Goal: Transaction & Acquisition: Purchase product/service

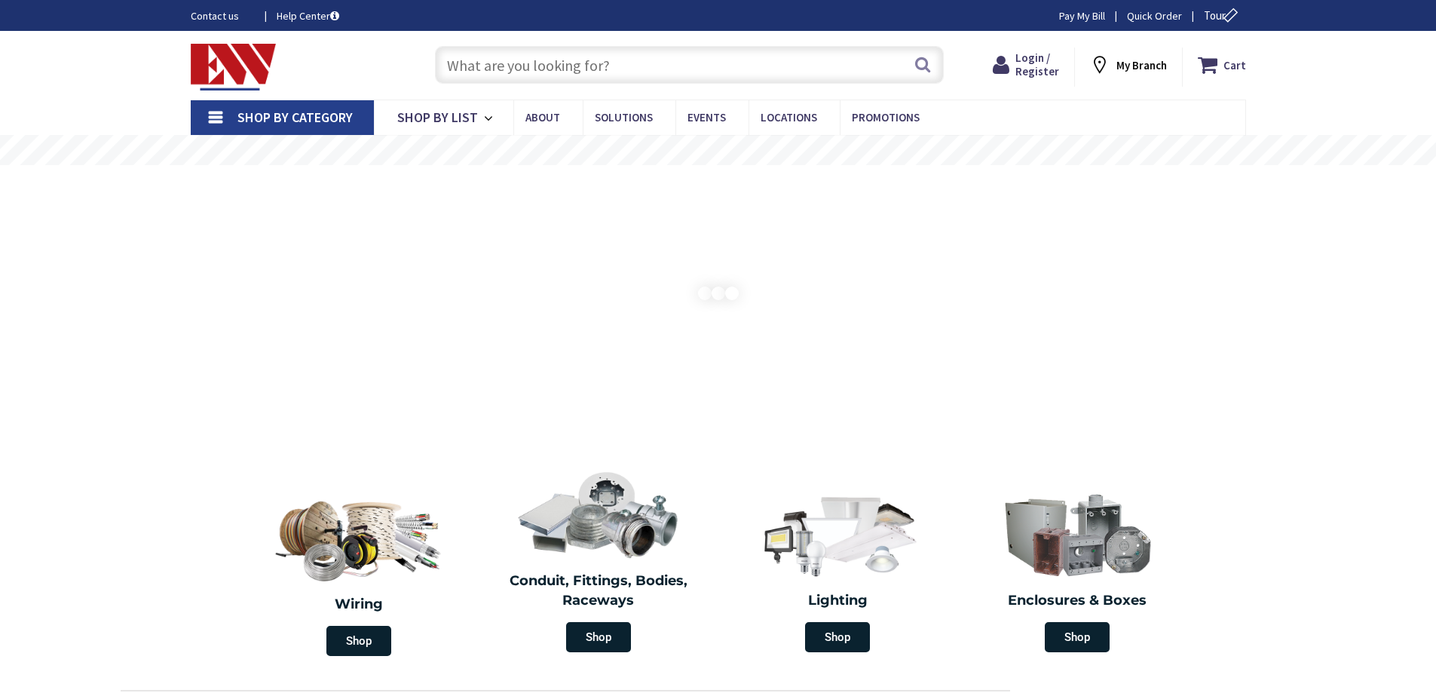
click at [490, 72] on input "text" at bounding box center [689, 65] width 509 height 38
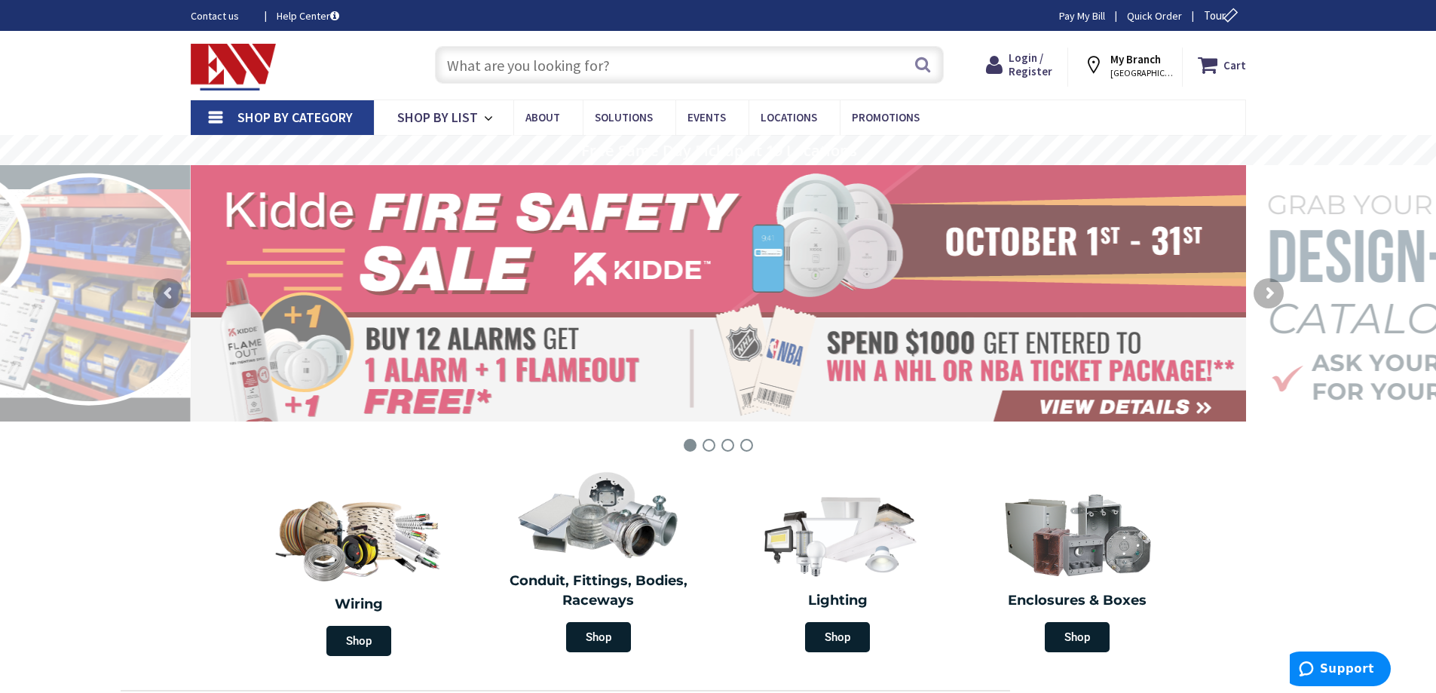
paste input "YAGB6CLTC12FXOEM"
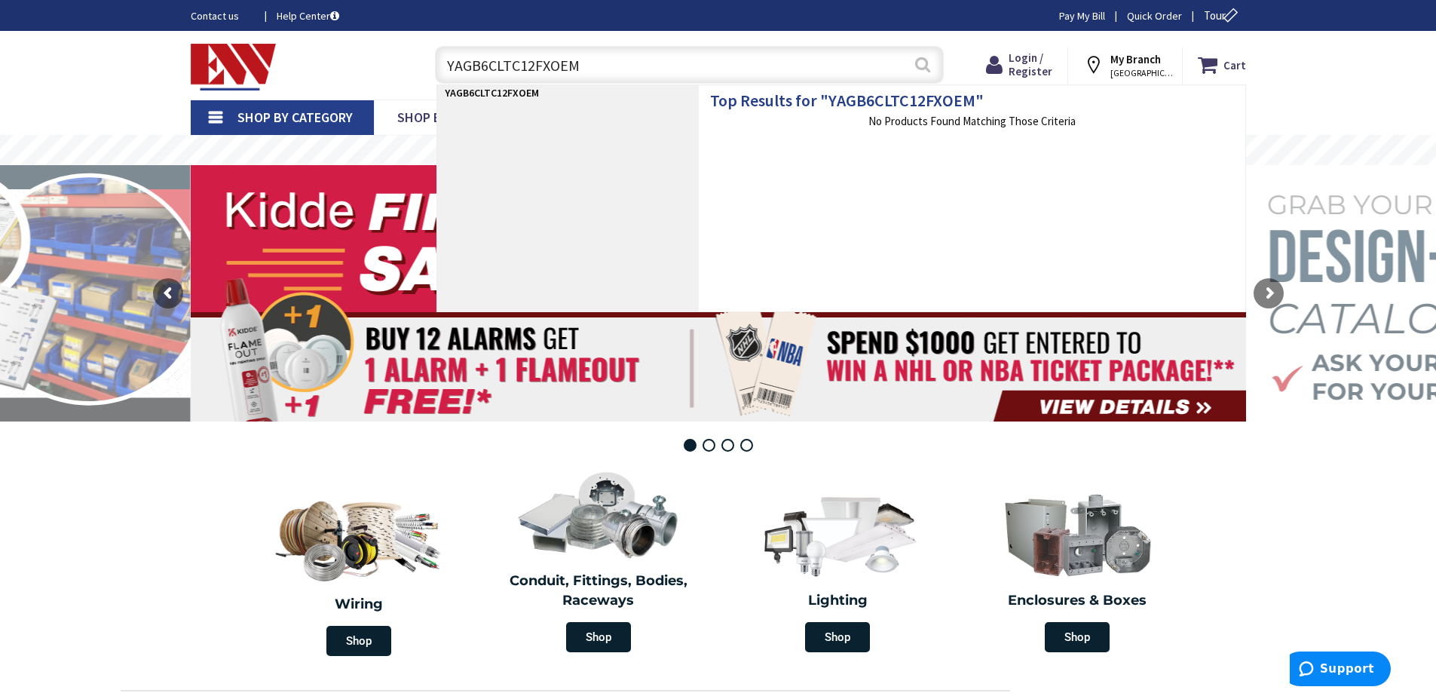
type input "YAGB6CLTC12FXOEM"
click at [924, 64] on button "Search" at bounding box center [923, 64] width 20 height 34
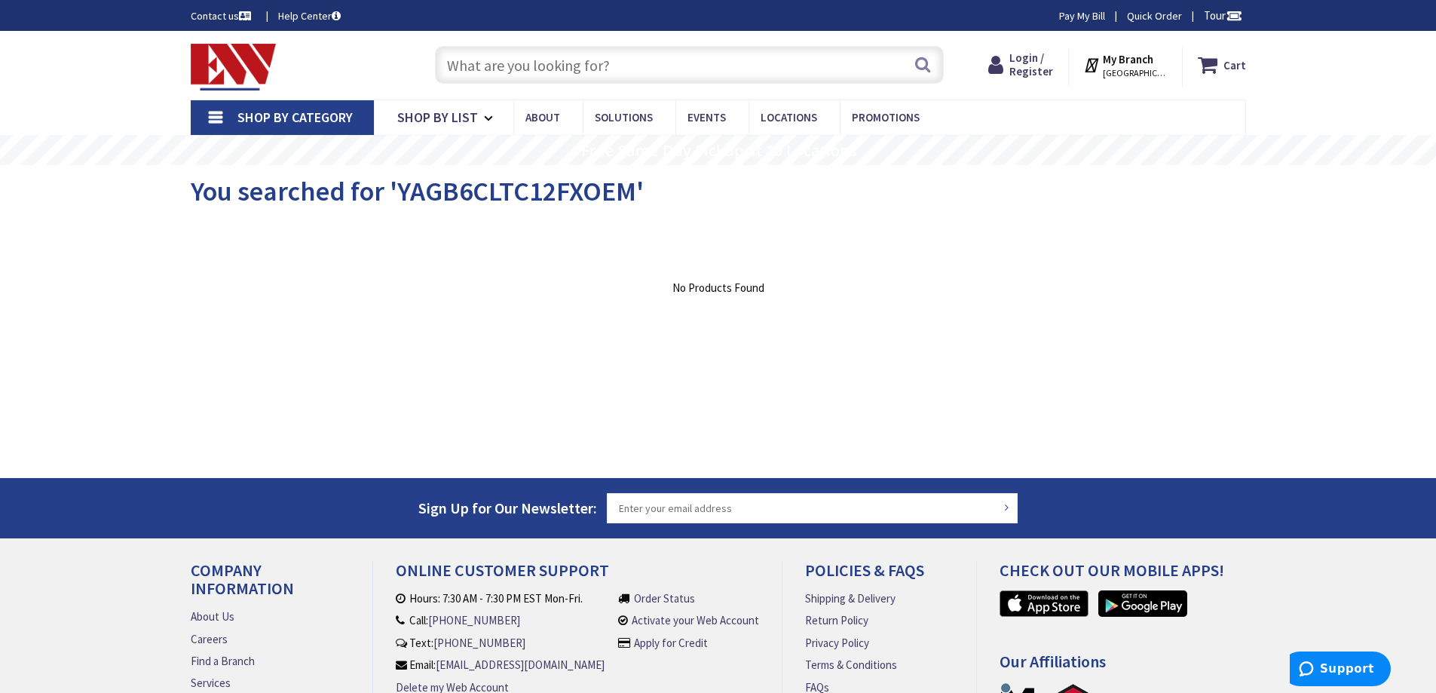
click at [476, 62] on input "text" at bounding box center [689, 65] width 509 height 38
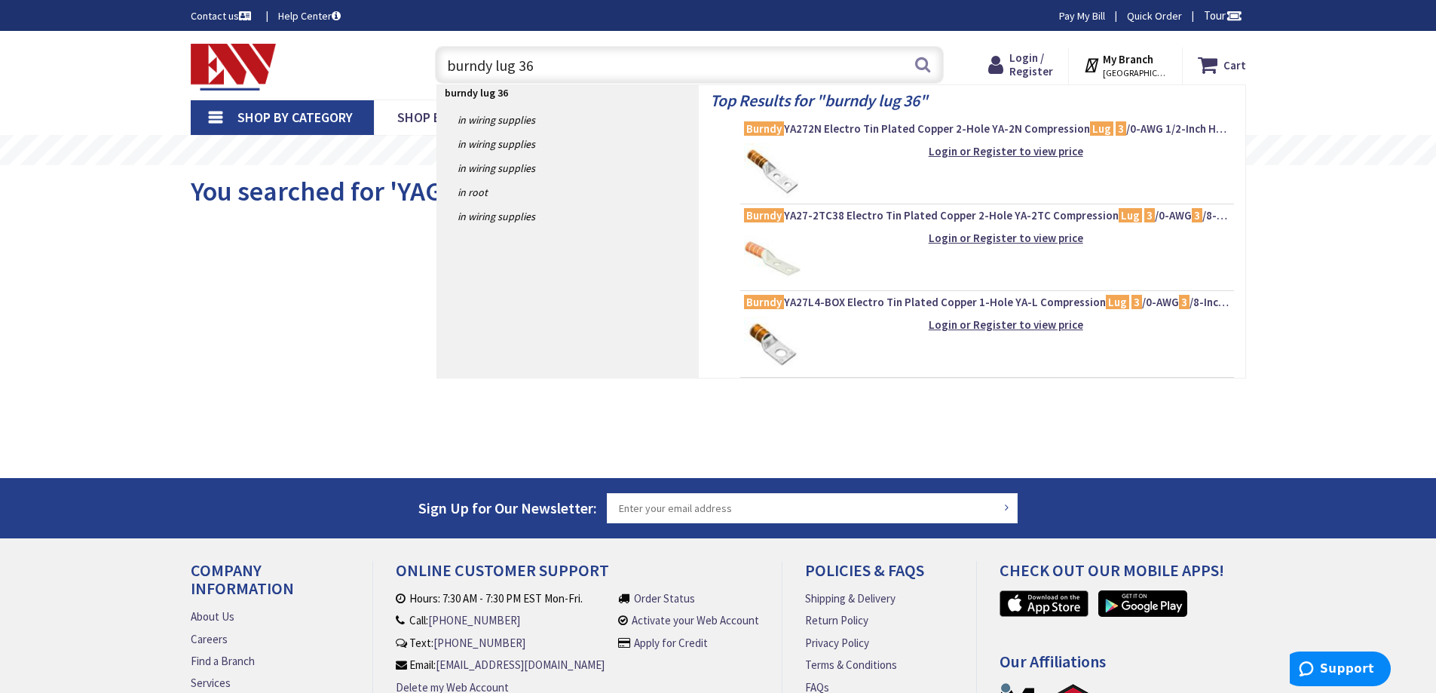
click at [526, 64] on input "burndy lug 36" at bounding box center [689, 65] width 509 height 38
drag, startPoint x: 562, startPoint y: 58, endPoint x: 553, endPoint y: 60, distance: 9.3
click at [553, 60] on input "burndy lug 36" at bounding box center [689, 65] width 509 height 38
click at [479, 71] on input "burndy lug 36" at bounding box center [689, 65] width 509 height 38
type input "burndy lug 36"
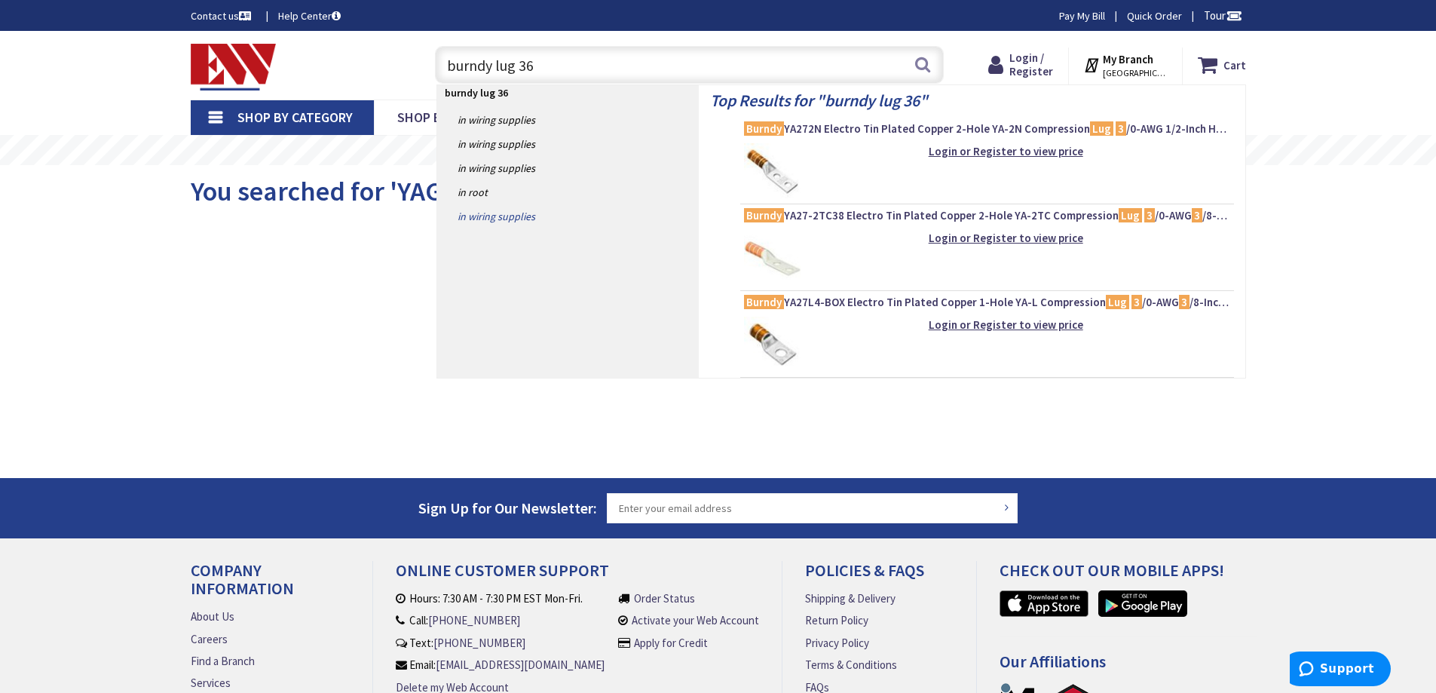
click at [490, 214] on link "in Wiring Supplies" at bounding box center [568, 216] width 262 height 24
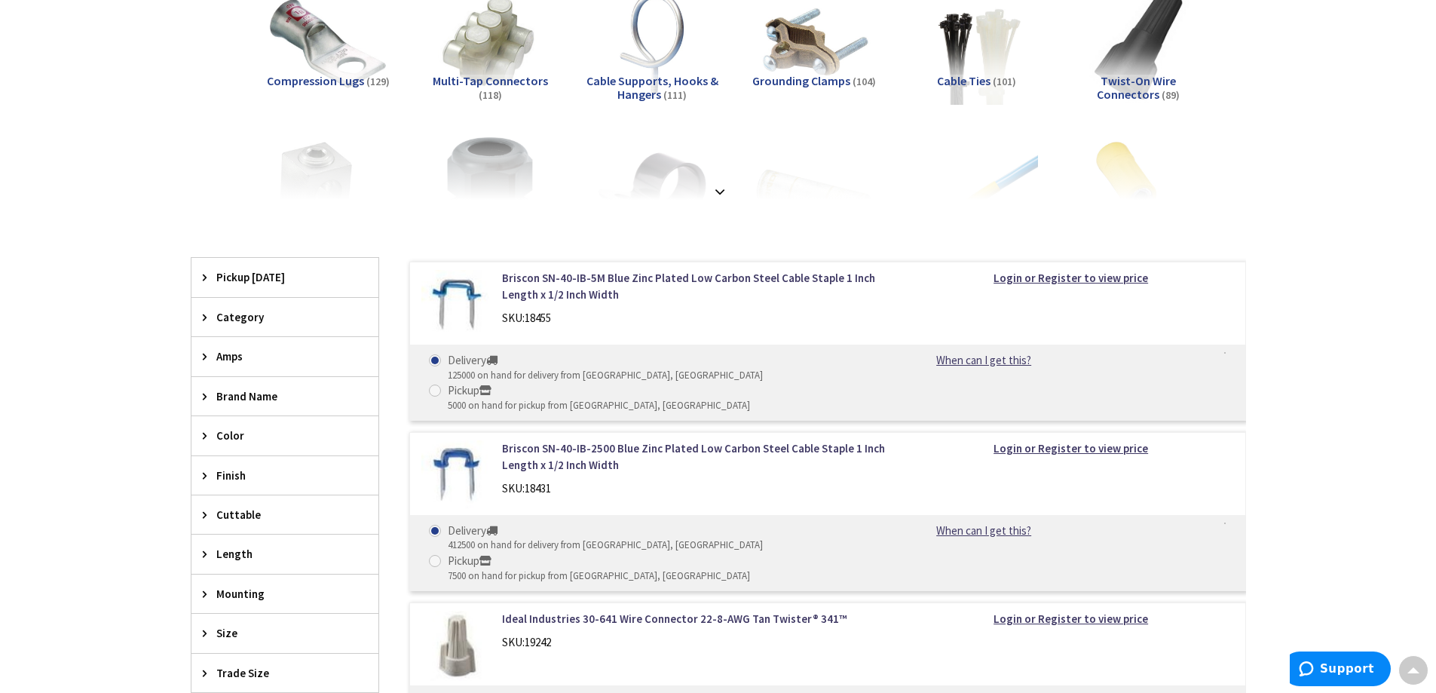
scroll to position [302, 0]
click at [723, 193] on strong at bounding box center [720, 190] width 18 height 17
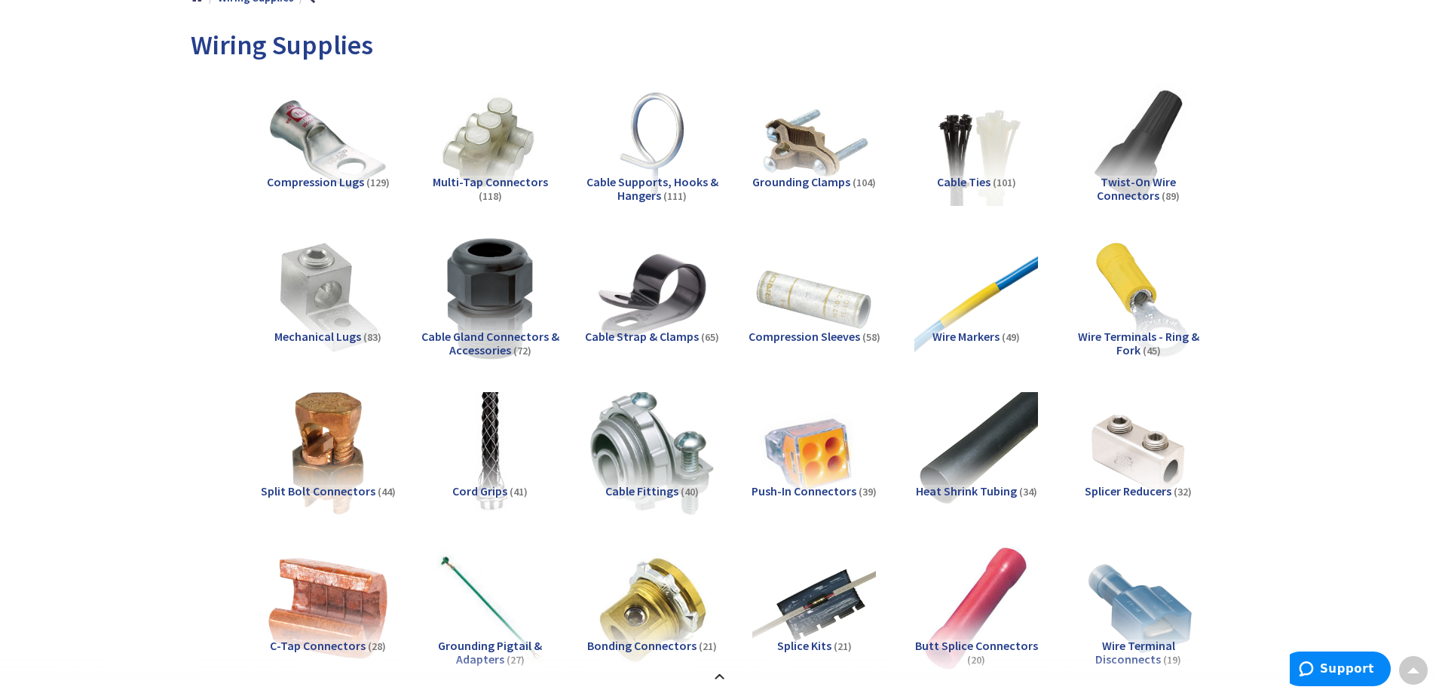
scroll to position [0, 0]
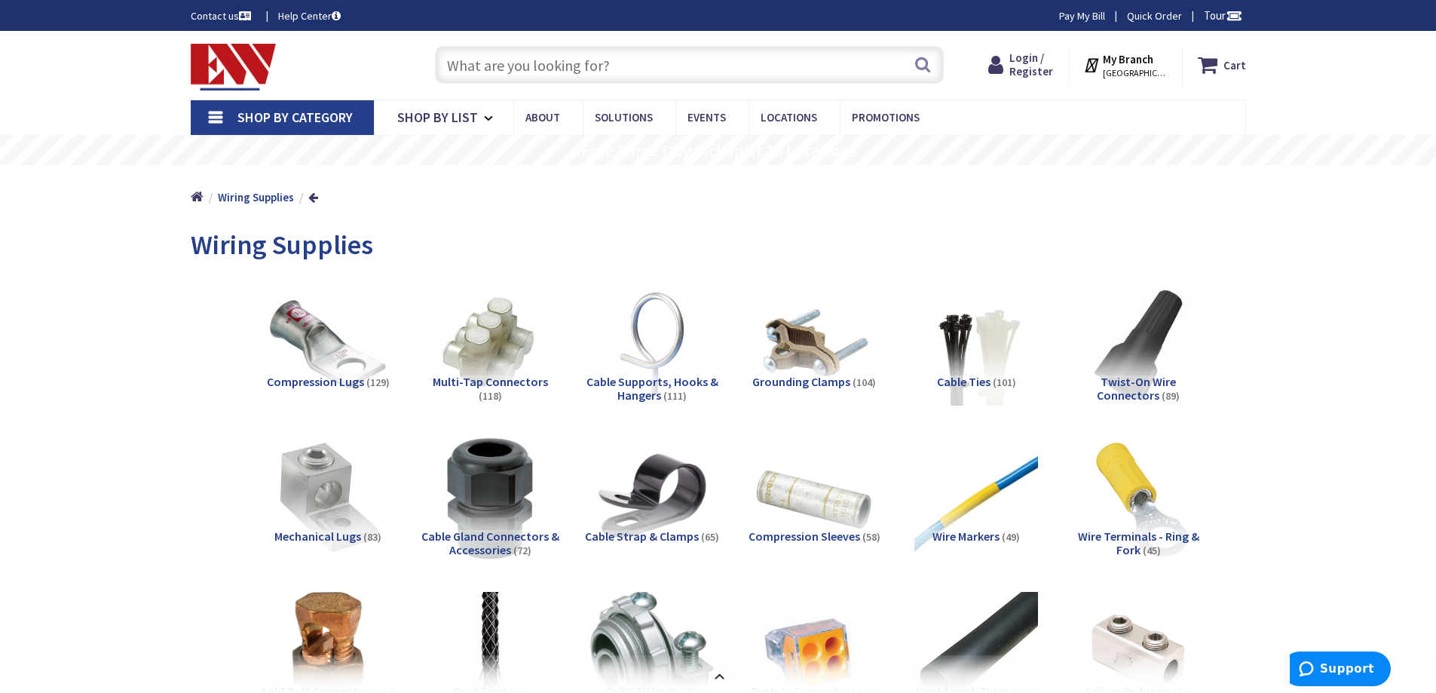
click at [302, 378] on span "Compression Lugs" at bounding box center [315, 381] width 97 height 15
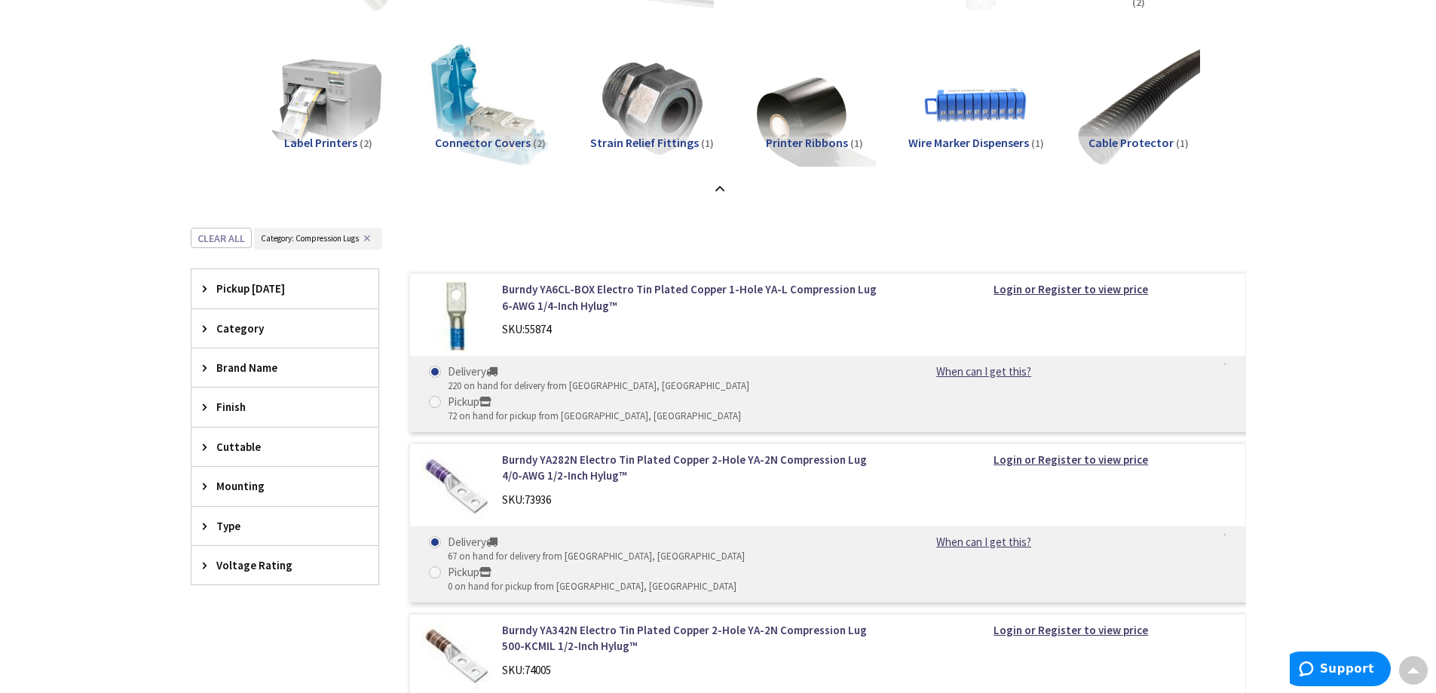
scroll to position [1322, 0]
click at [205, 484] on icon at bounding box center [208, 484] width 11 height 11
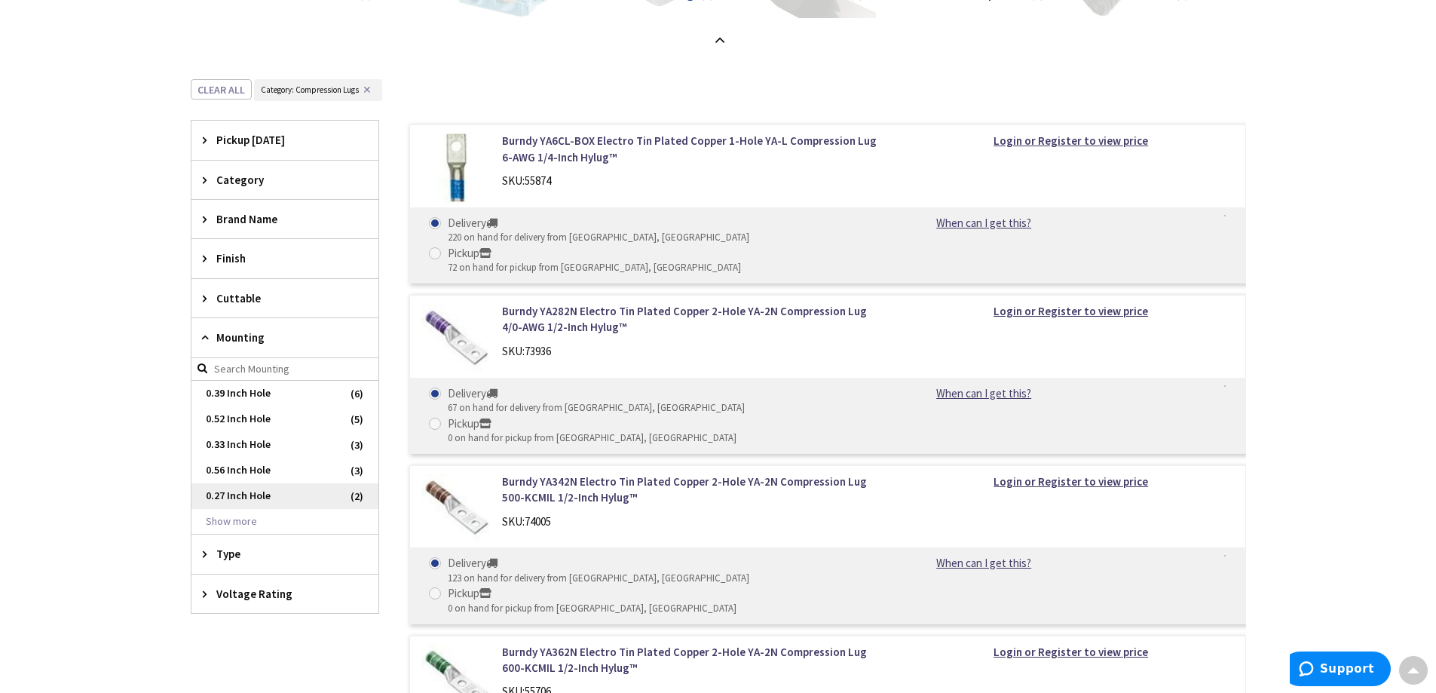
scroll to position [1473, 0]
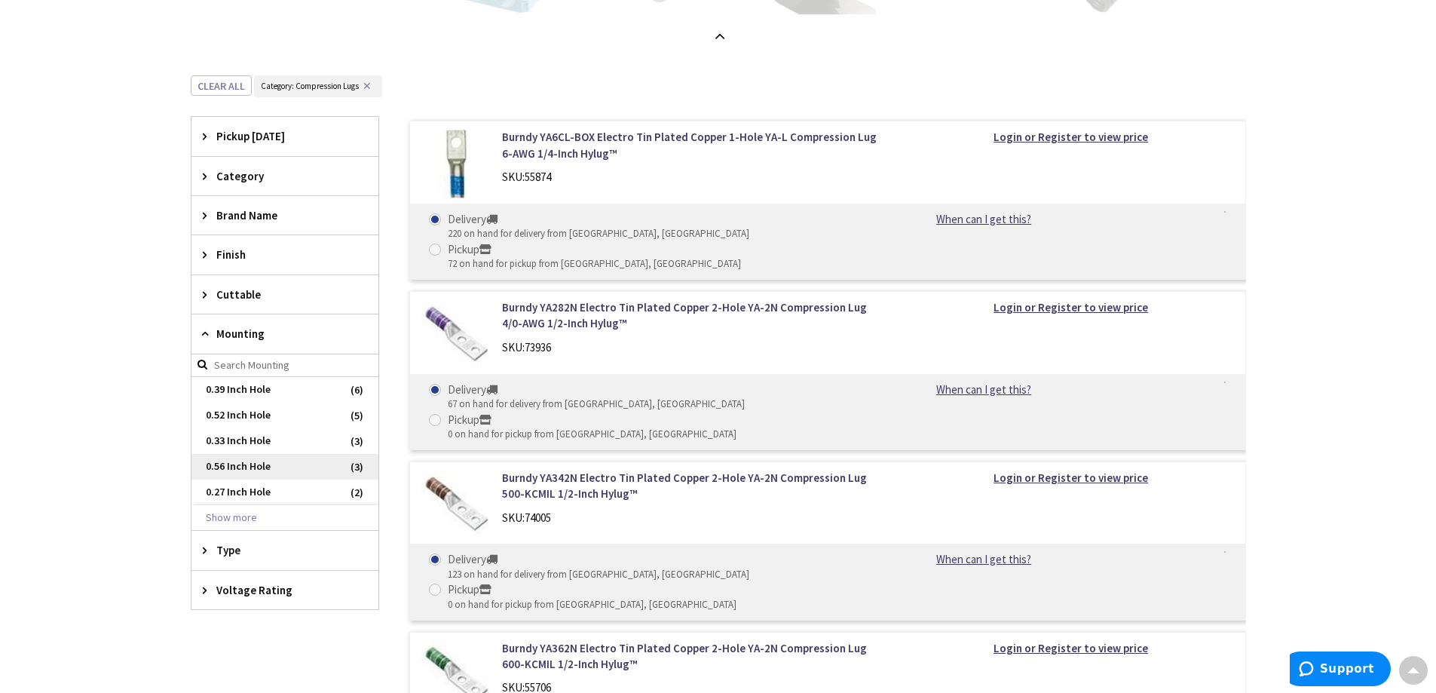
click at [248, 467] on span "0.56 Inch Hole" at bounding box center [284, 467] width 187 height 26
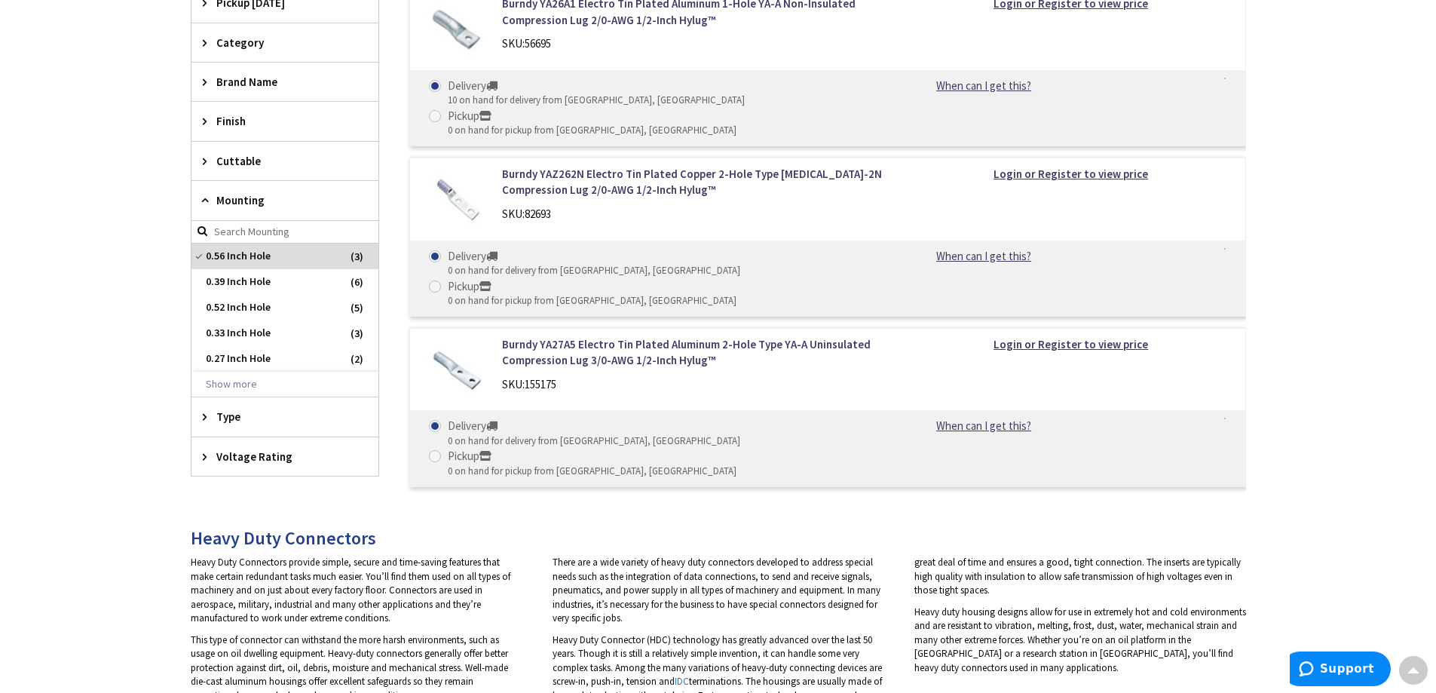
scroll to position [524, 0]
click at [204, 415] on icon at bounding box center [208, 417] width 11 height 11
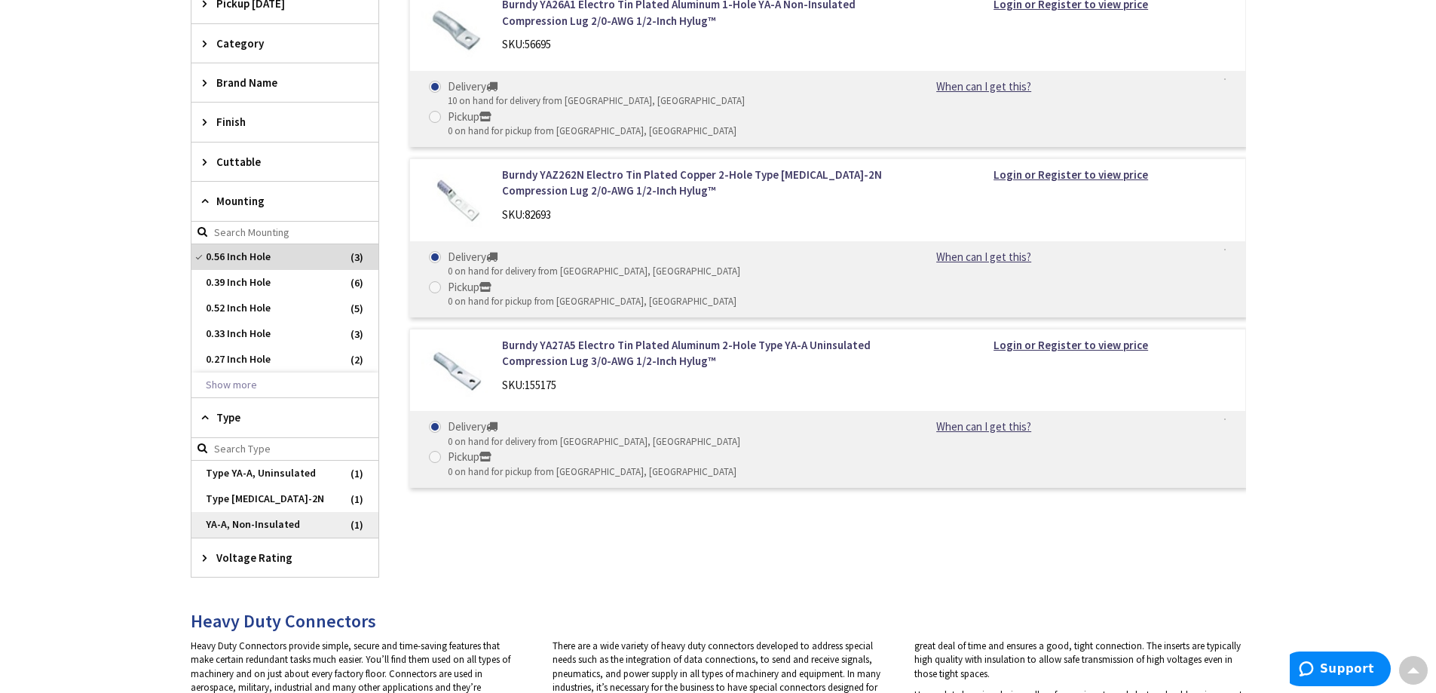
click at [255, 521] on span "YA-A, Non-Insulated" at bounding box center [284, 525] width 187 height 26
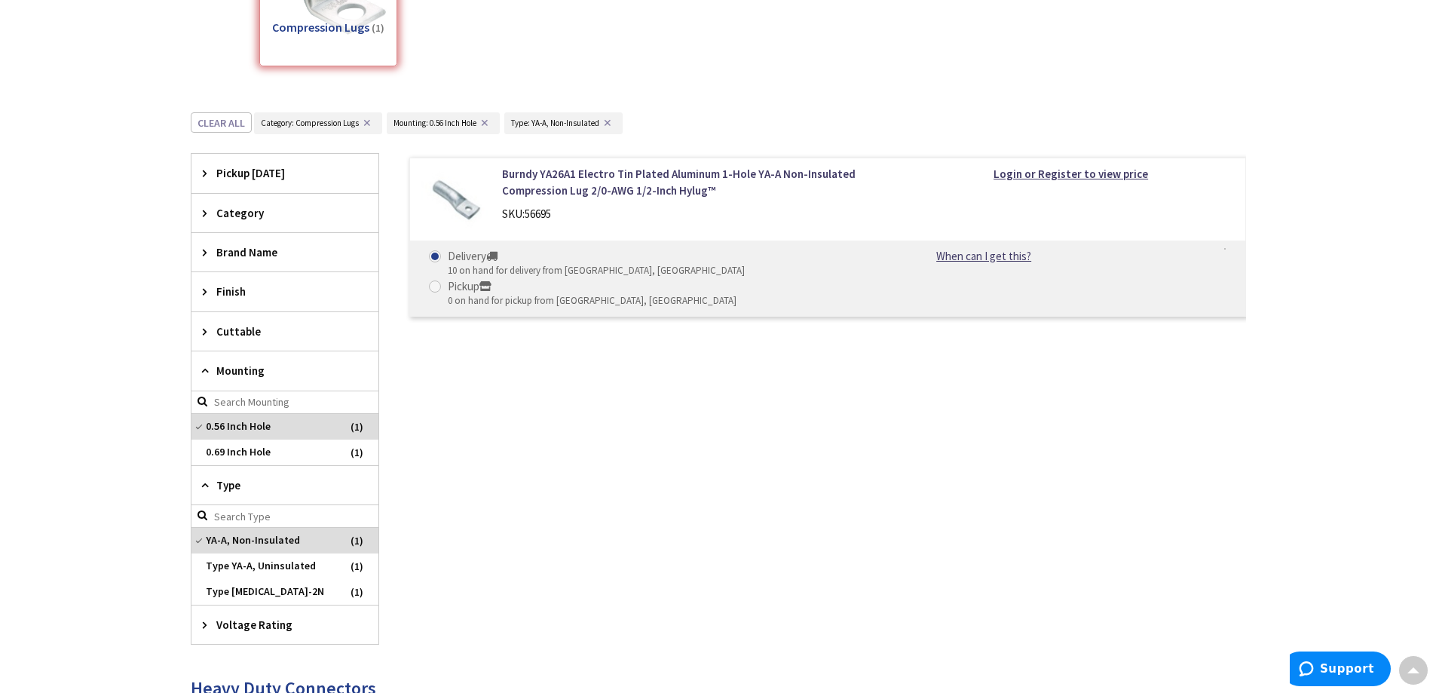
scroll to position [298, 0]
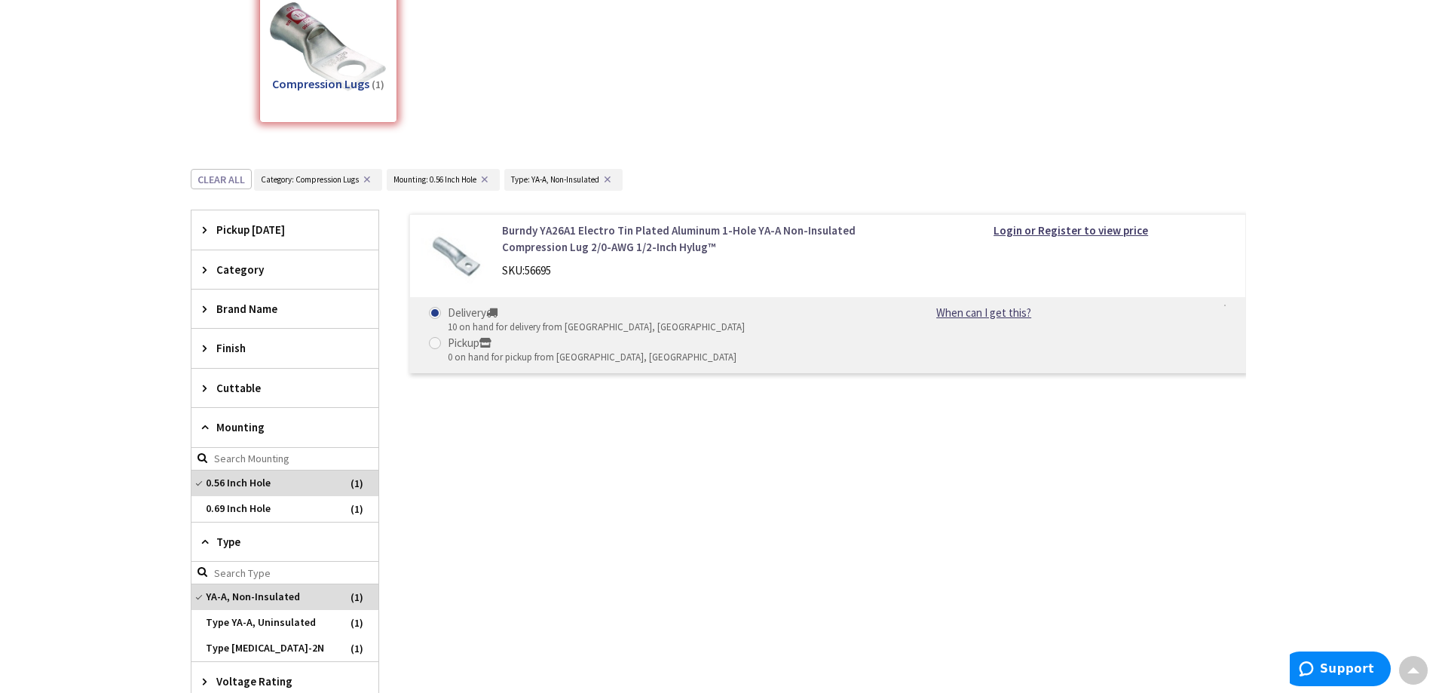
click at [516, 245] on link "Burndy YA26A1 Electro Tin Plated Aluminum 1-Hole YA-A Non-Insulated Compression…" at bounding box center [694, 238] width 384 height 32
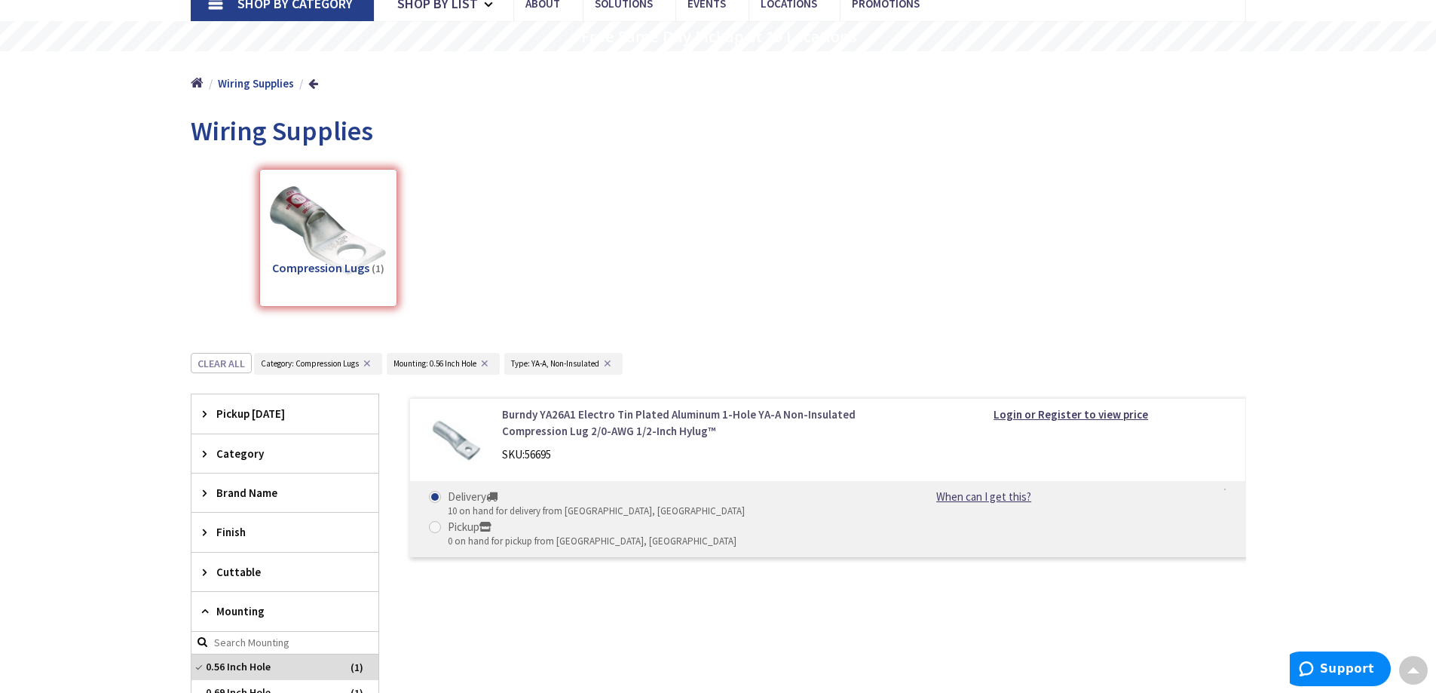
scroll to position [0, 0]
